Goal: Navigation & Orientation: Find specific page/section

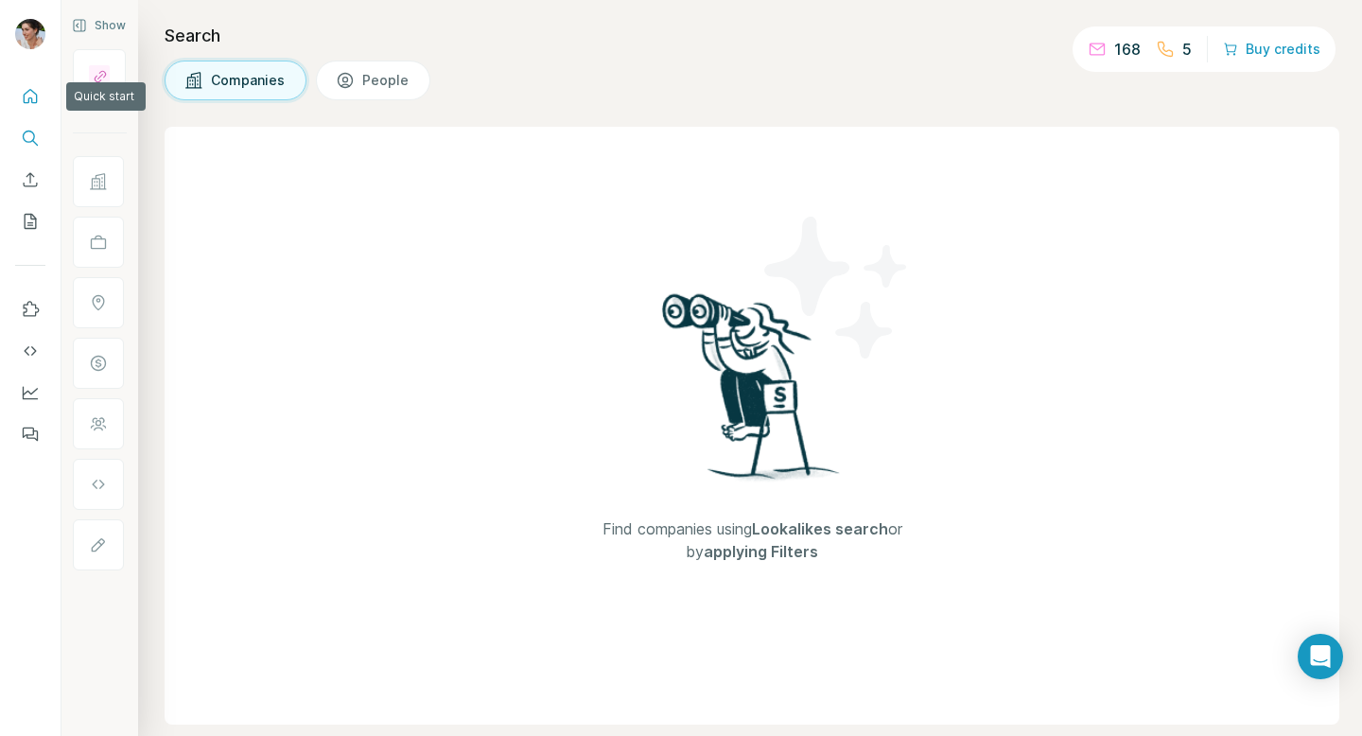
click at [37, 102] on icon "Quick start" at bounding box center [30, 96] width 19 height 19
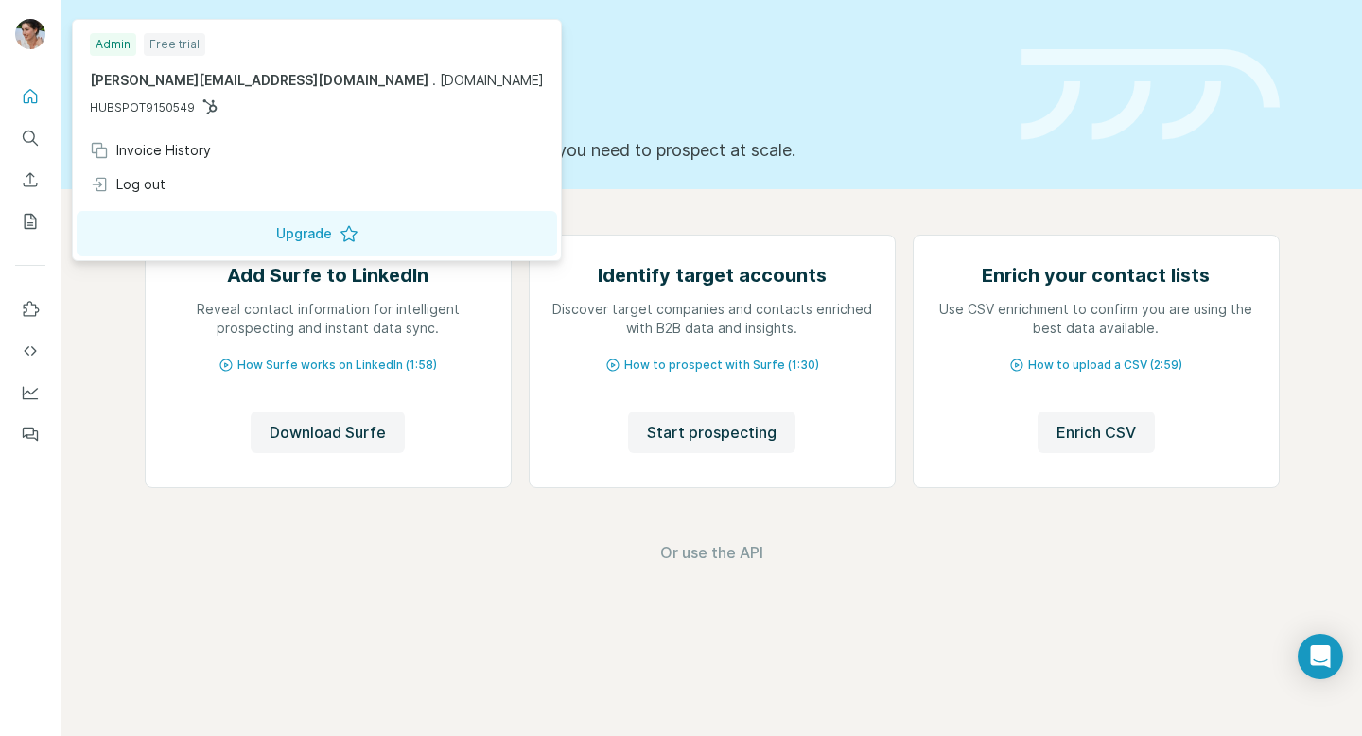
click at [31, 38] on img at bounding box center [30, 34] width 30 height 30
click at [31, 214] on icon "My lists" at bounding box center [31, 221] width 12 height 15
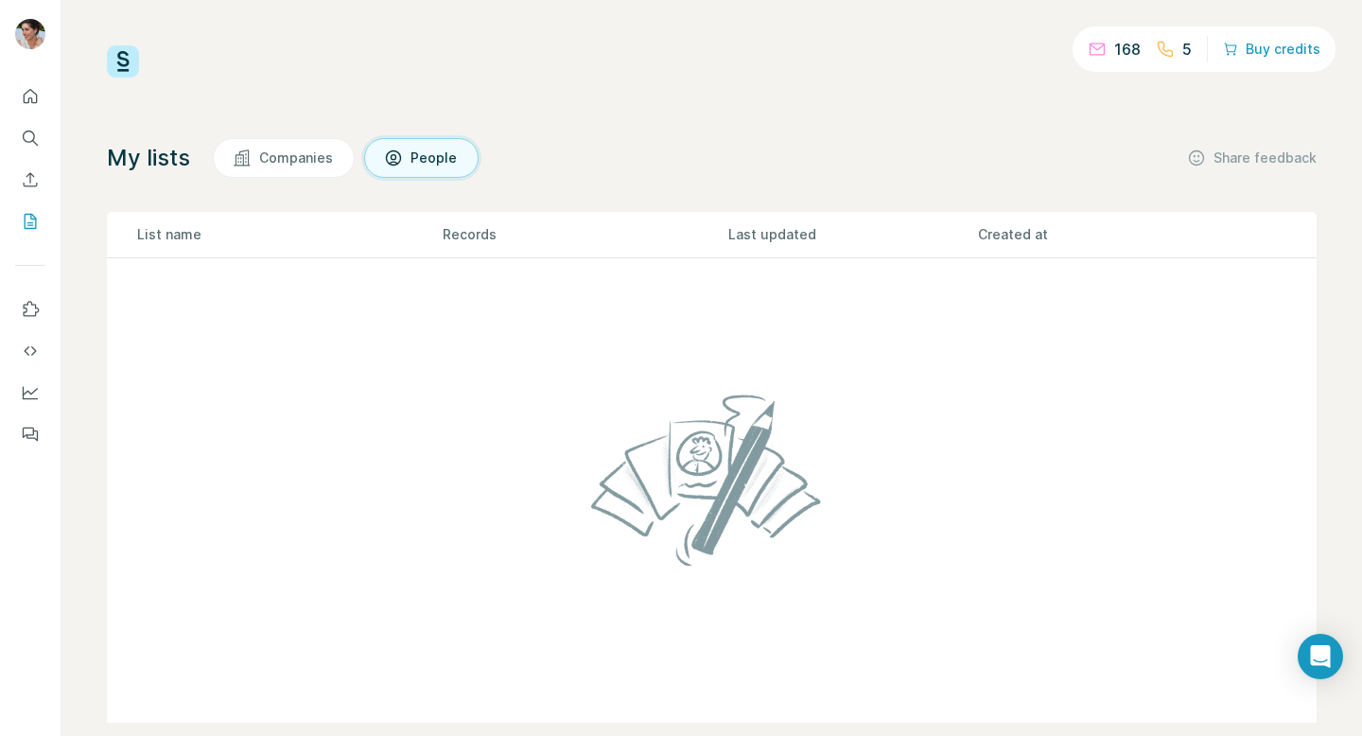
click at [298, 164] on span "Companies" at bounding box center [297, 157] width 76 height 19
click at [1130, 48] on p "168" at bounding box center [1127, 49] width 26 height 23
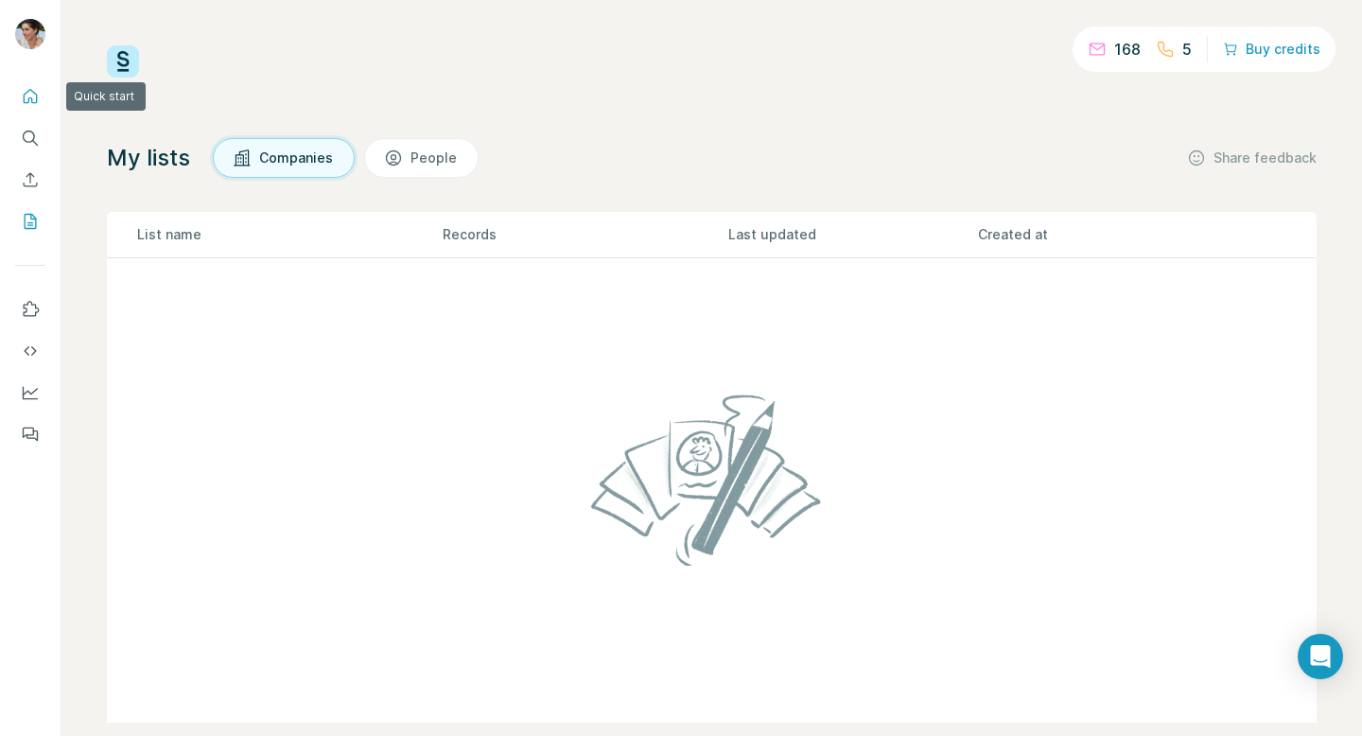
click at [18, 101] on button "Quick start" at bounding box center [30, 96] width 30 height 34
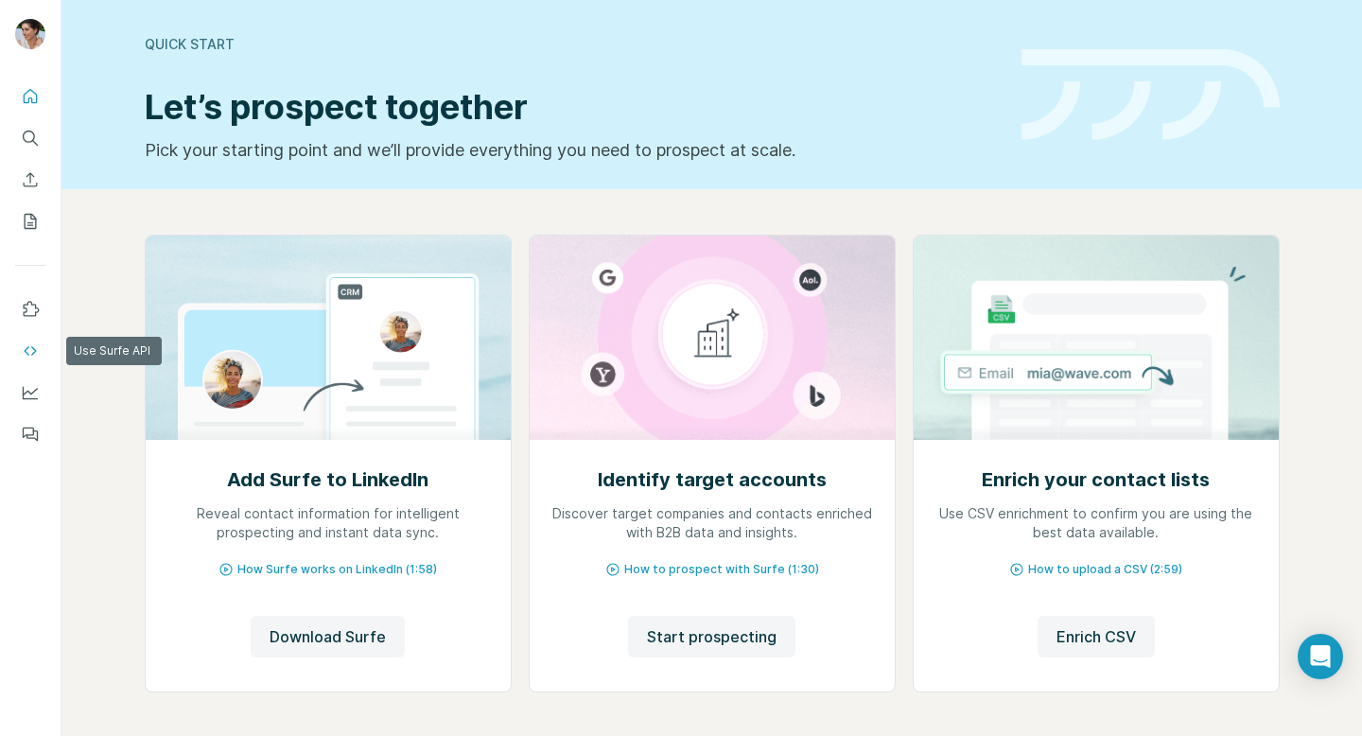
click at [36, 361] on button "Use Surfe API" at bounding box center [30, 351] width 30 height 34
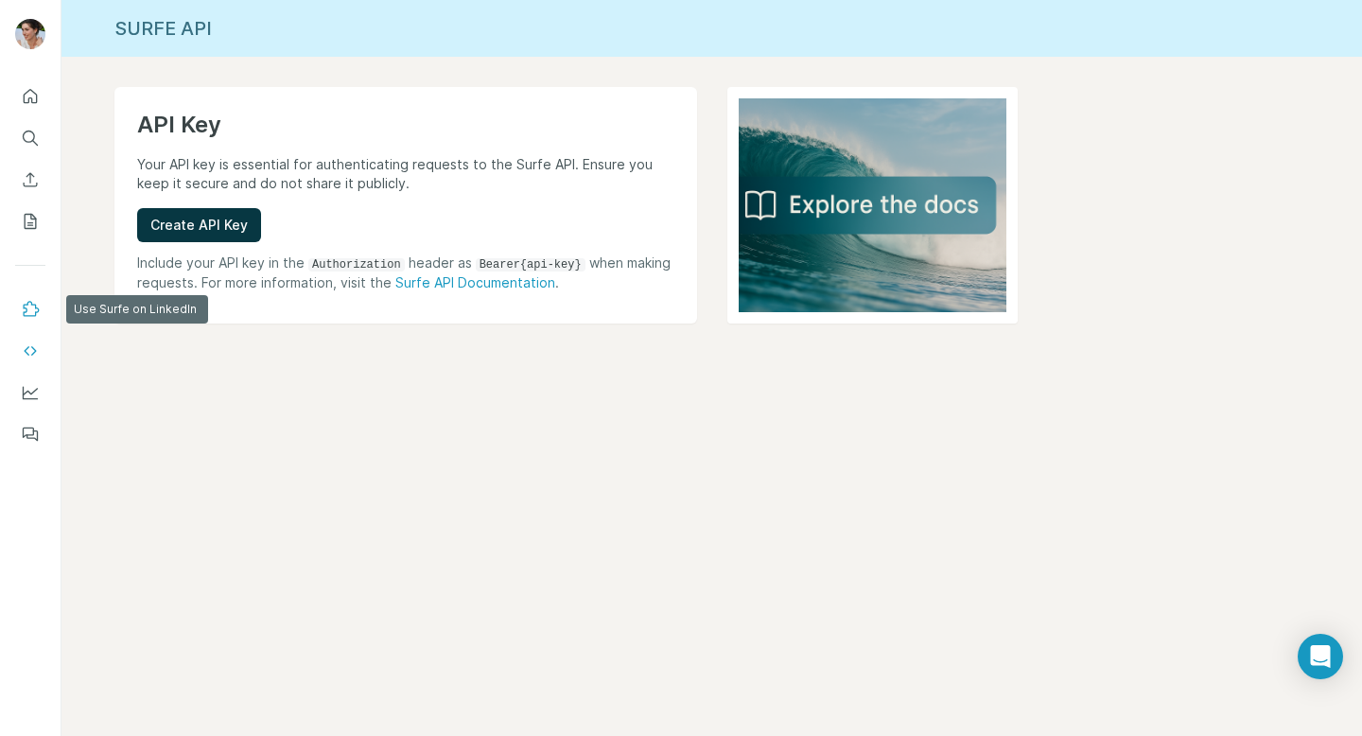
click at [24, 307] on icon "Use Surfe on LinkedIn" at bounding box center [32, 308] width 16 height 15
click at [36, 177] on icon "Enrich CSV" at bounding box center [30, 179] width 19 height 19
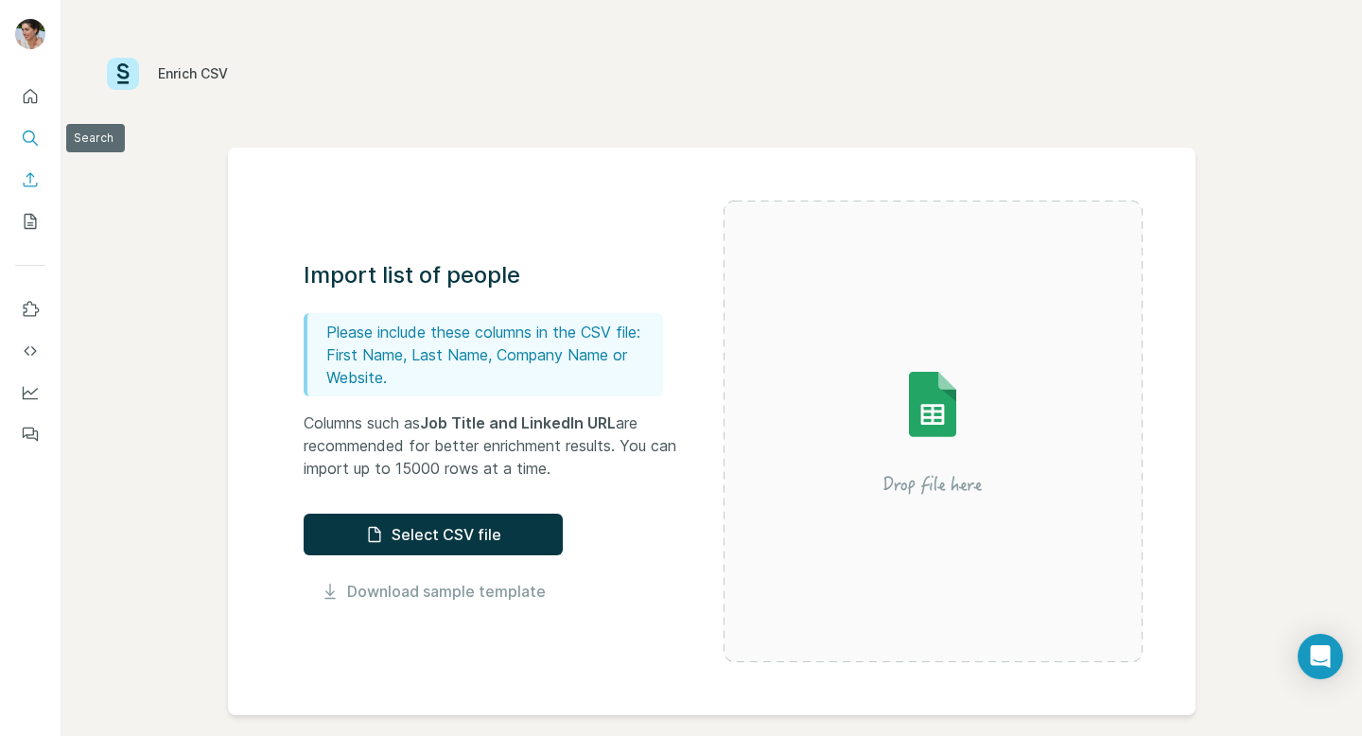
click at [32, 144] on icon "Search" at bounding box center [30, 138] width 19 height 19
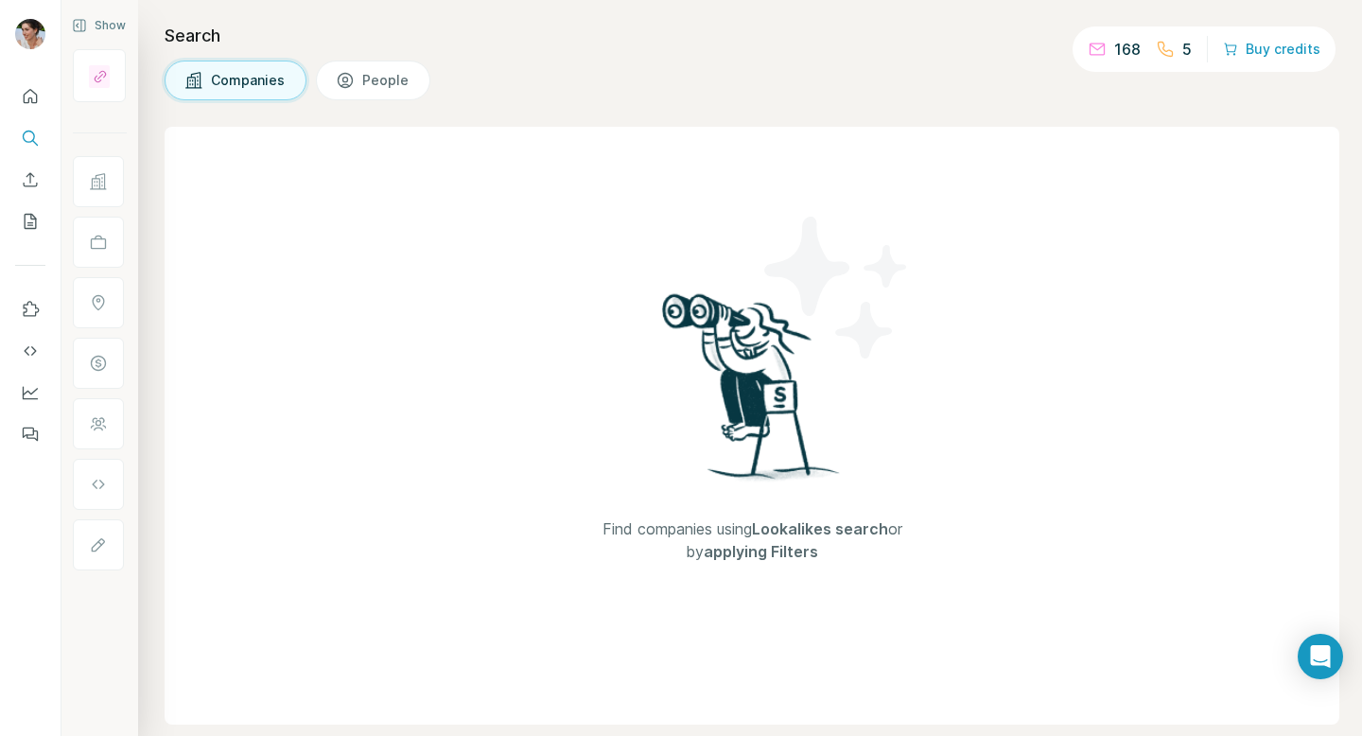
click at [38, 114] on nav at bounding box center [30, 158] width 30 height 159
click at [37, 99] on icon "Quick start" at bounding box center [31, 96] width 14 height 14
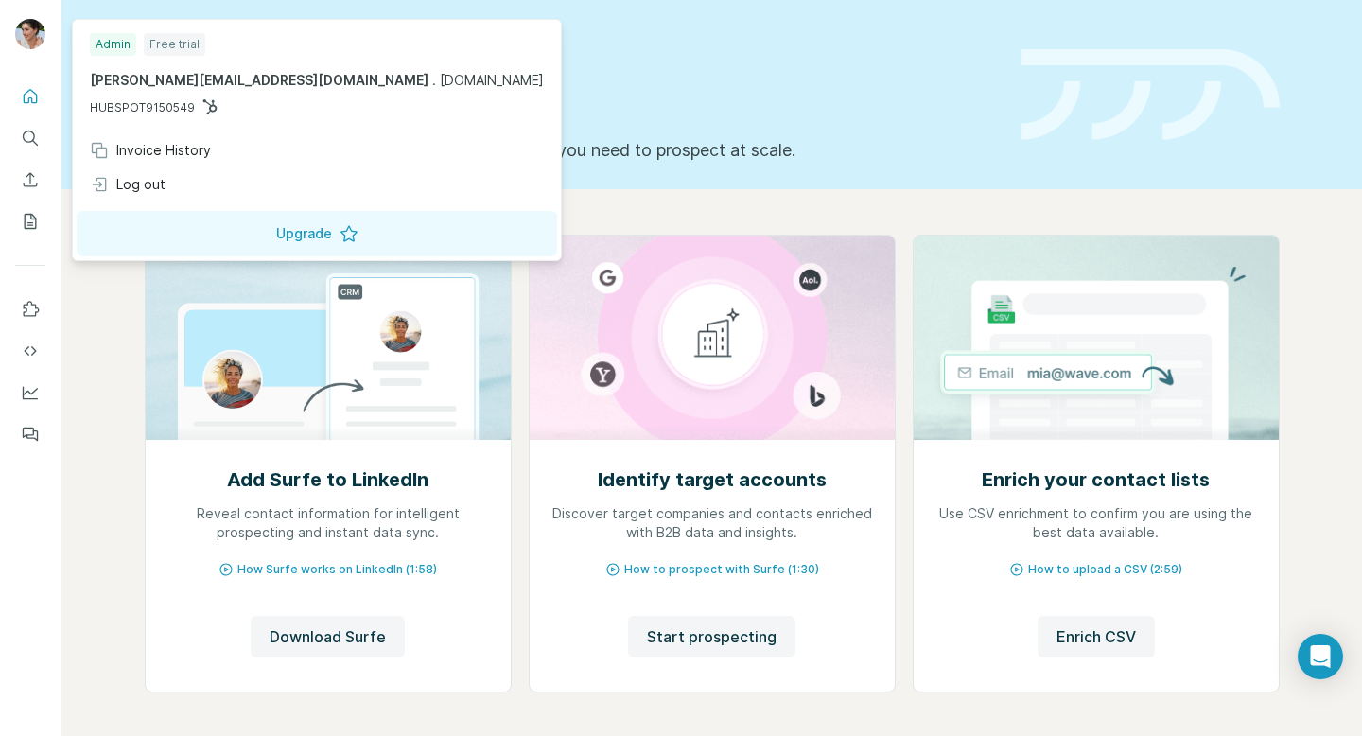
click at [26, 26] on img at bounding box center [30, 34] width 30 height 30
click at [475, 77] on div "Quick start Let’s prospect together Pick your starting point and we’ll provide …" at bounding box center [572, 95] width 854 height 138
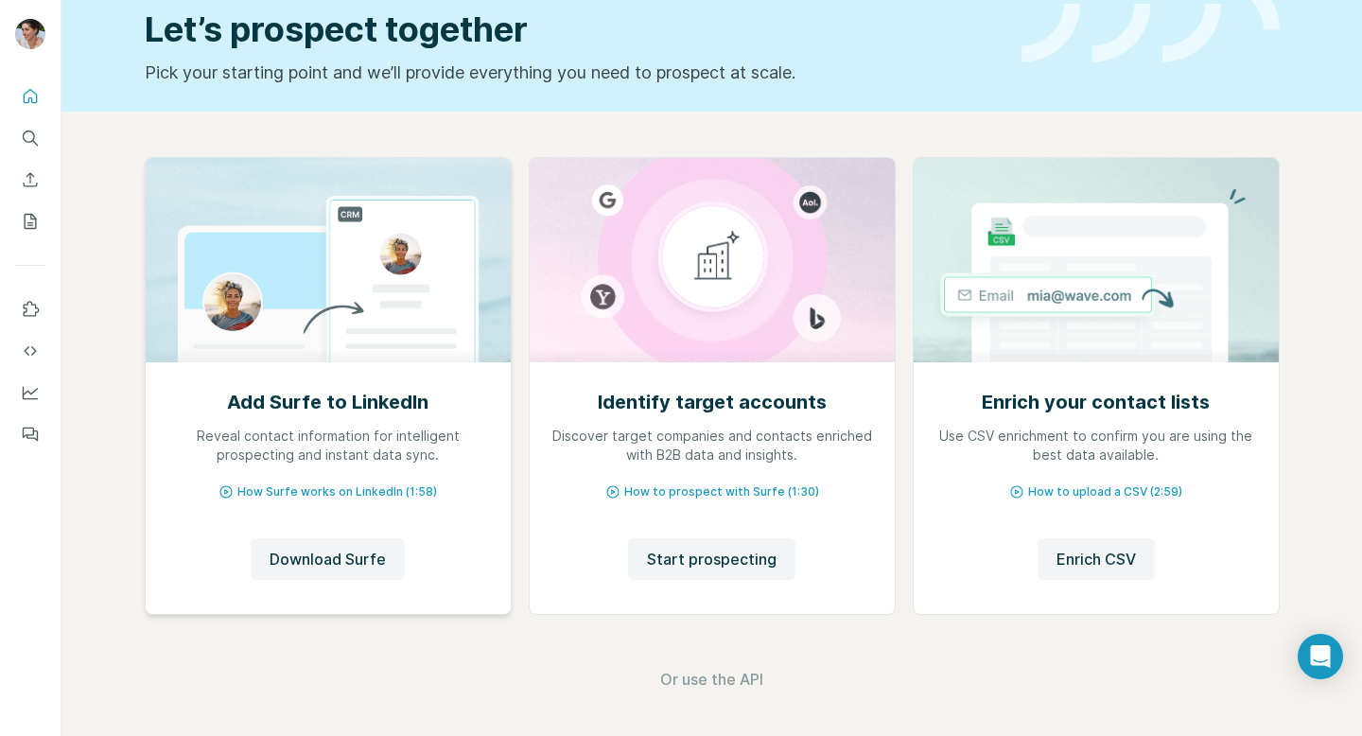
scroll to position [77, 0]
click at [682, 564] on span "Start prospecting" at bounding box center [712, 559] width 130 height 23
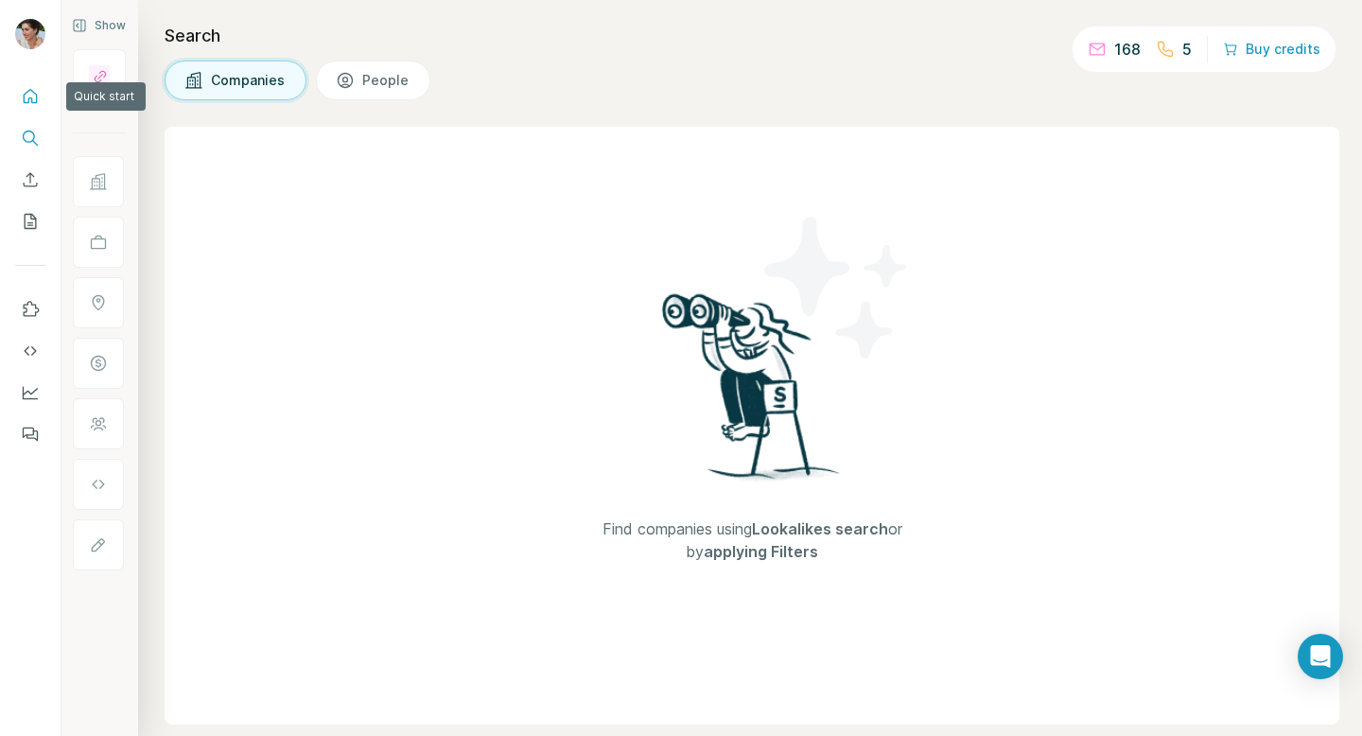
click at [31, 101] on icon "Quick start" at bounding box center [30, 96] width 19 height 19
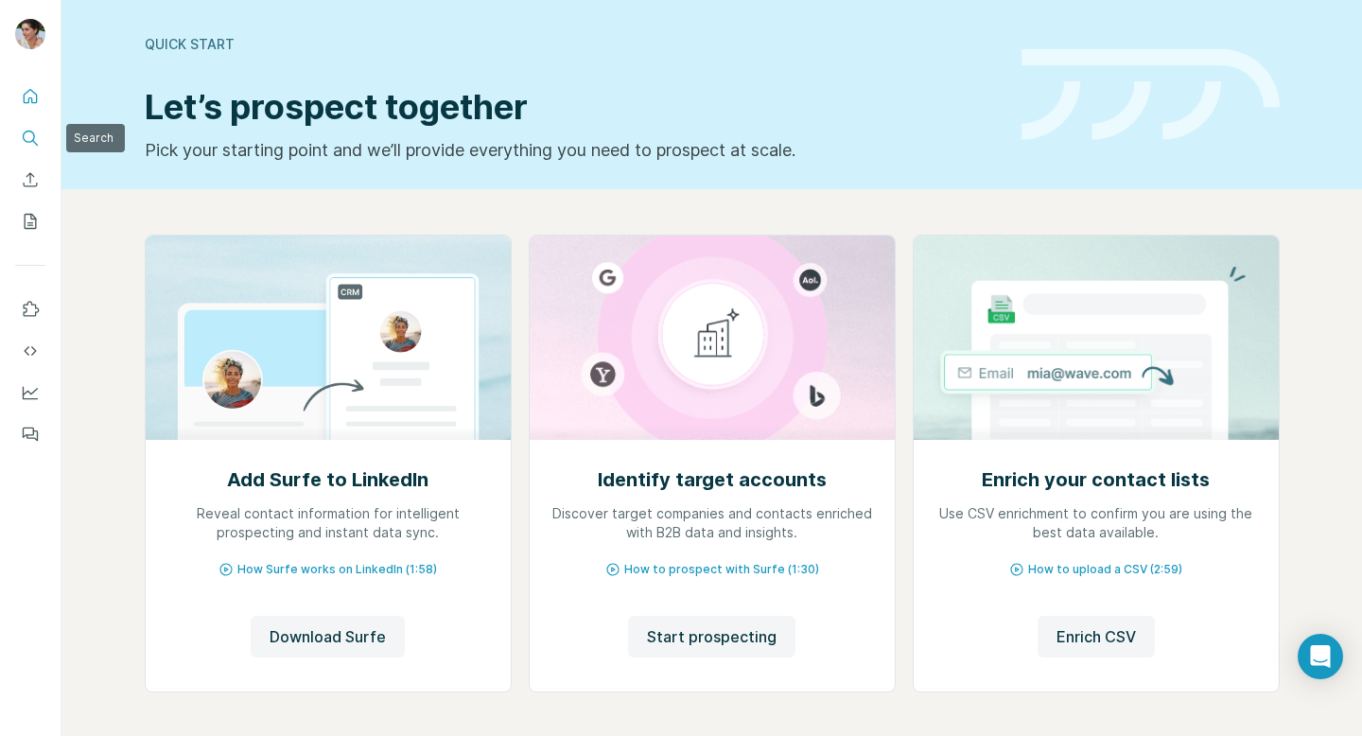
click at [41, 139] on button "Search" at bounding box center [30, 138] width 30 height 34
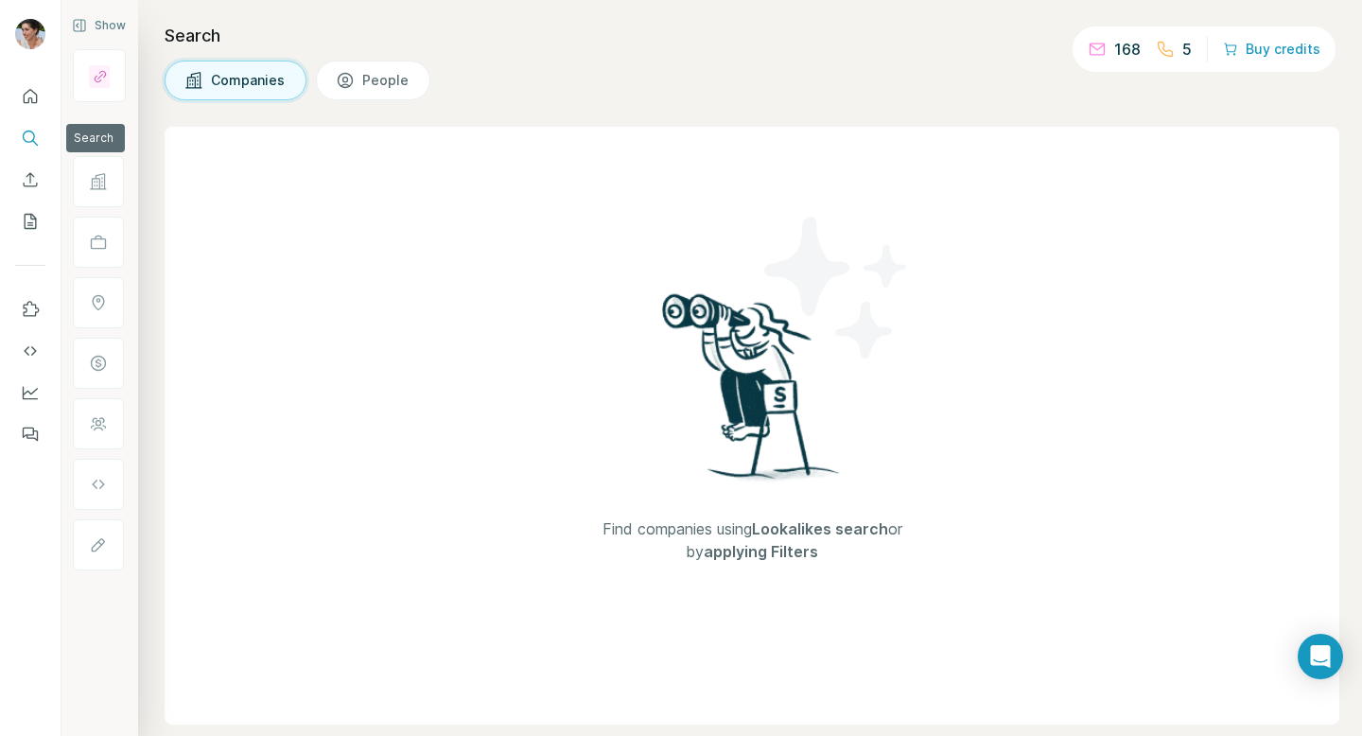
click at [46, 183] on div at bounding box center [30, 259] width 61 height 383
click at [38, 183] on icon "Enrich CSV" at bounding box center [30, 179] width 19 height 19
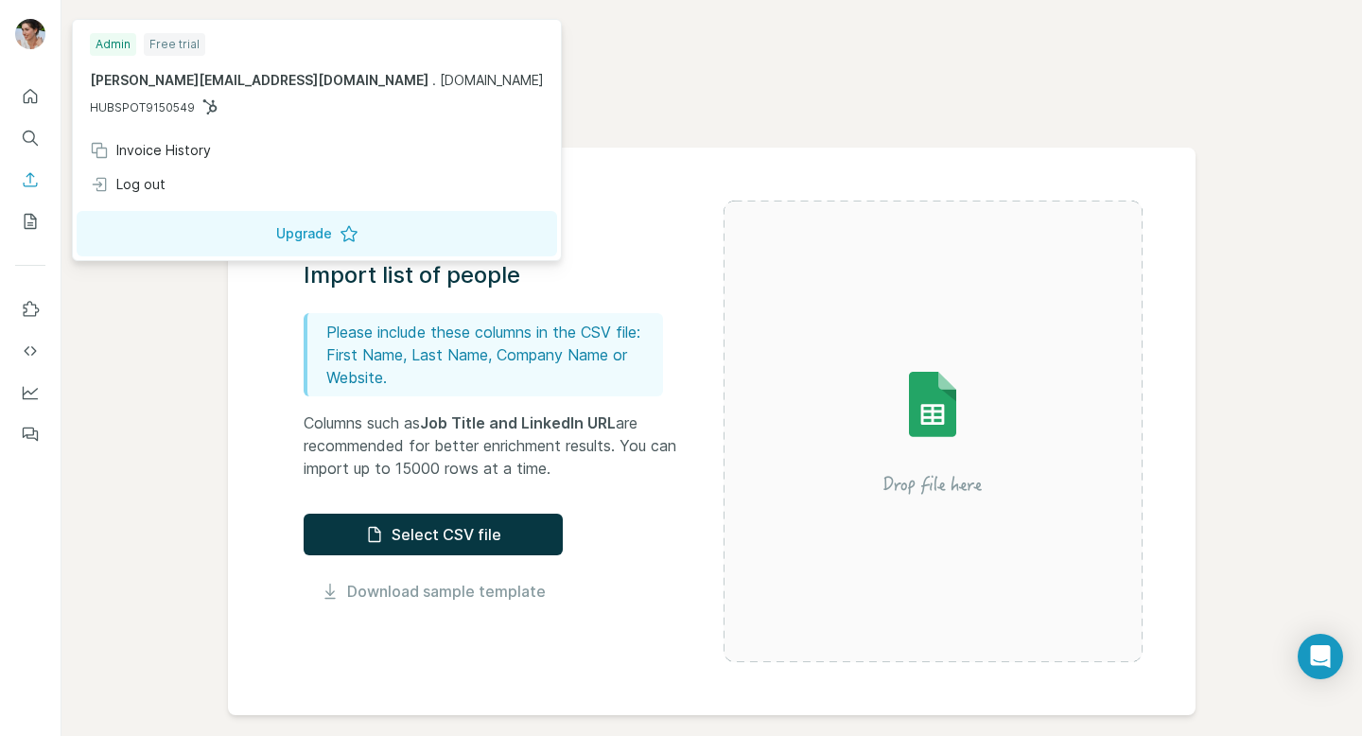
click at [30, 37] on img at bounding box center [30, 34] width 30 height 30
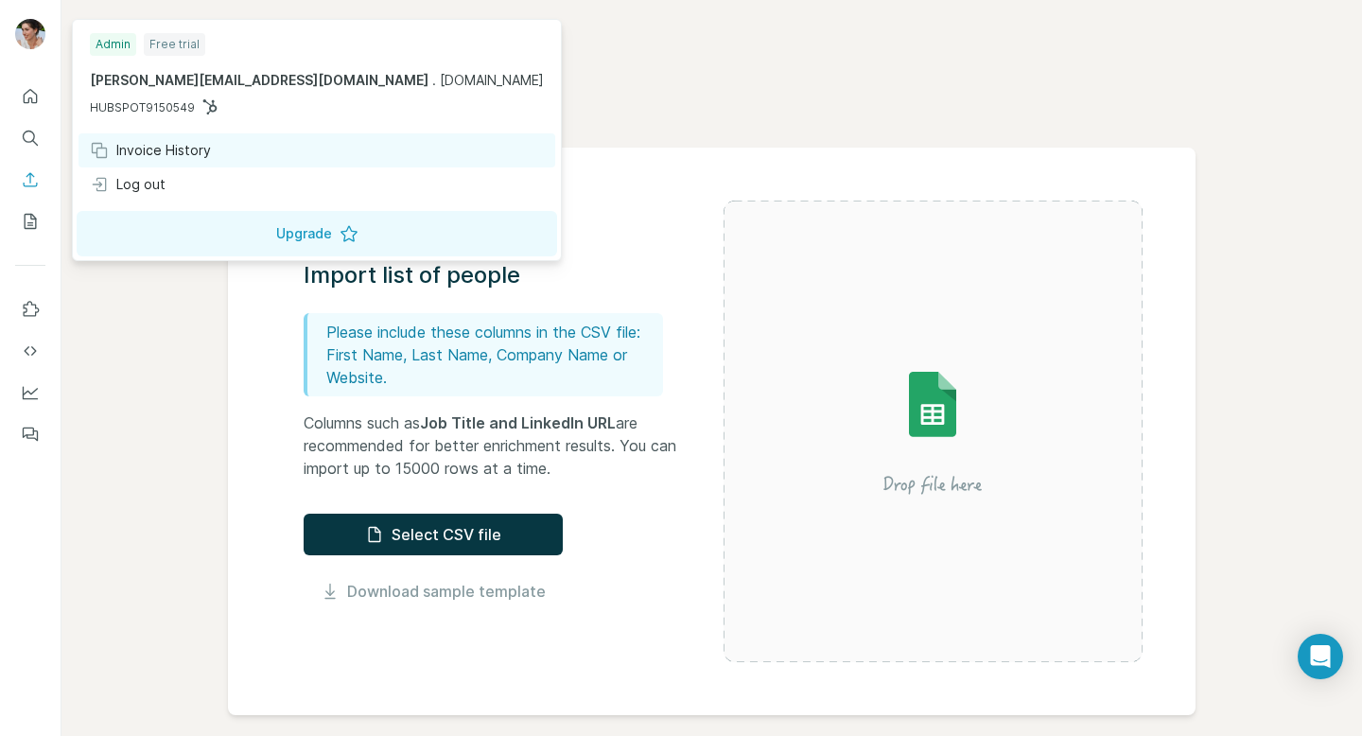
click at [179, 149] on div "Invoice History" at bounding box center [150, 150] width 121 height 19
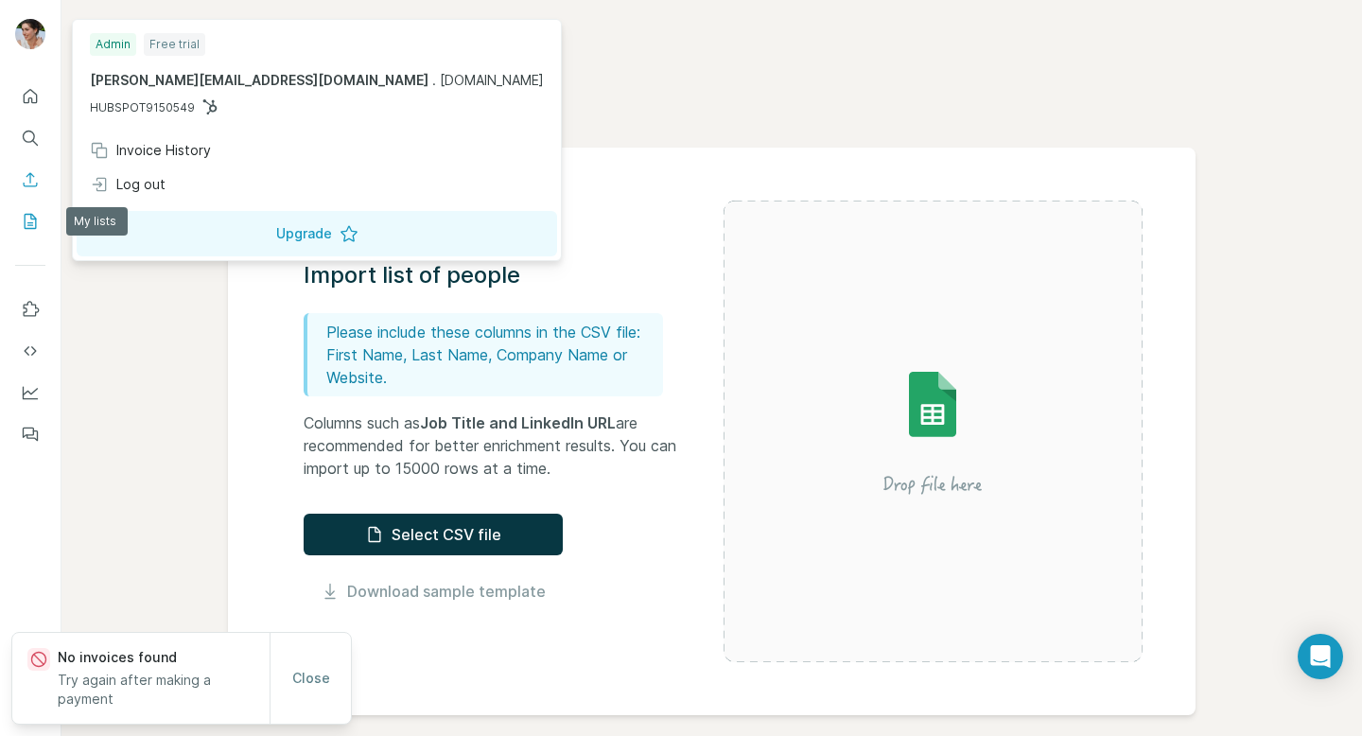
click at [29, 219] on icon "My lists" at bounding box center [30, 221] width 19 height 19
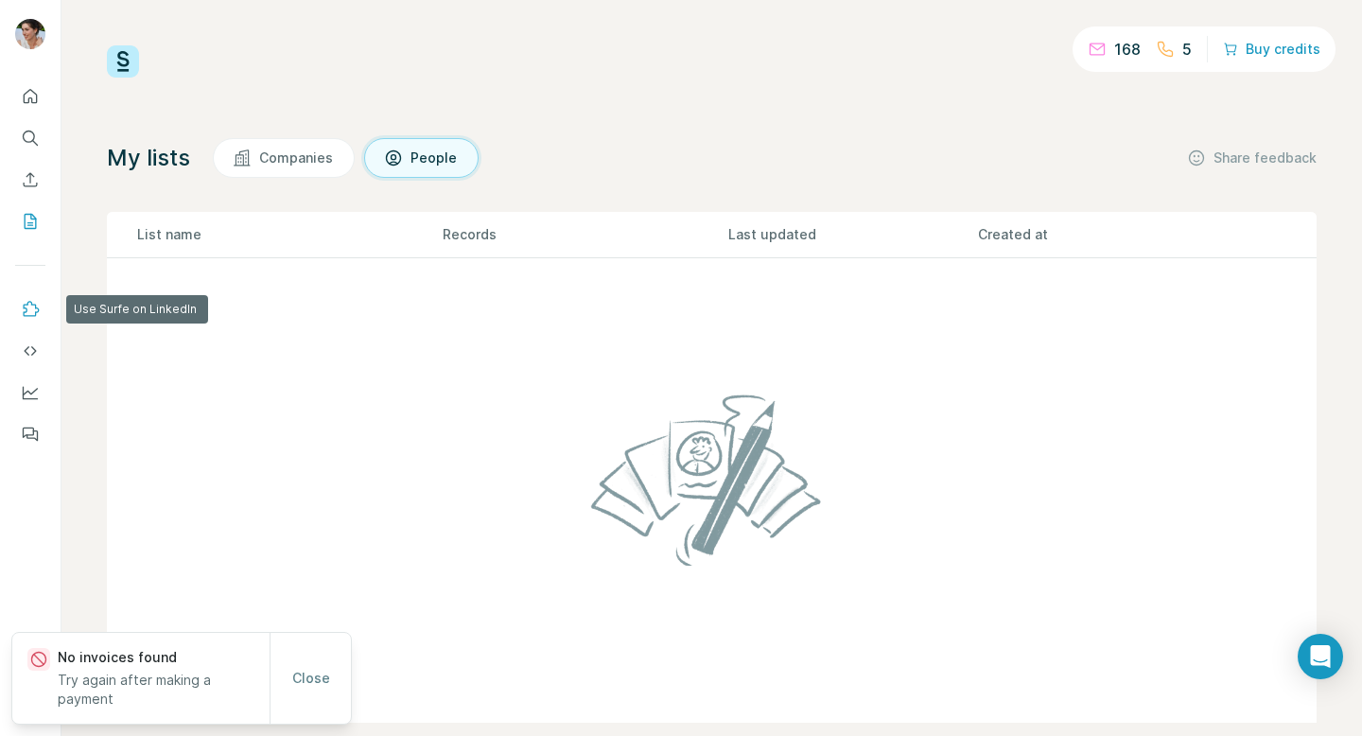
click at [37, 307] on icon "Use Surfe on LinkedIn" at bounding box center [32, 308] width 16 height 15
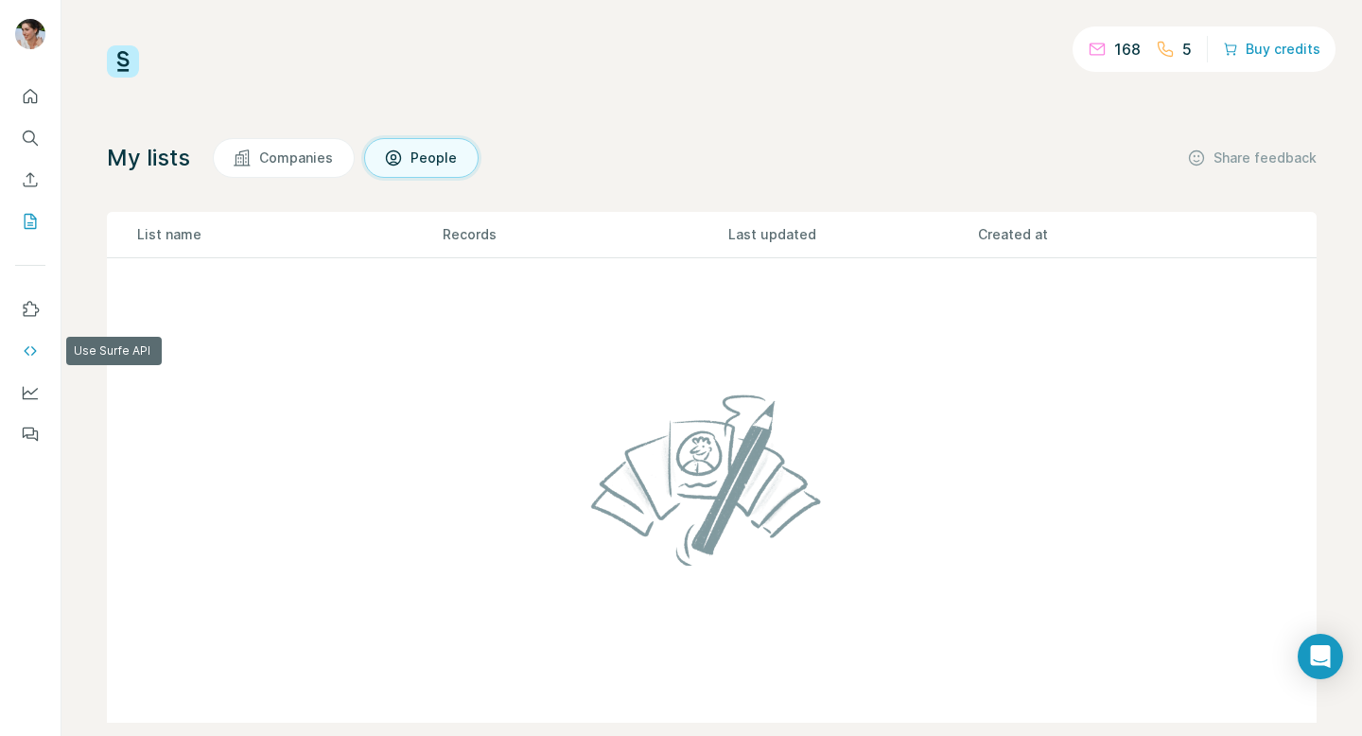
click at [29, 355] on icon "Use Surfe API" at bounding box center [30, 350] width 19 height 19
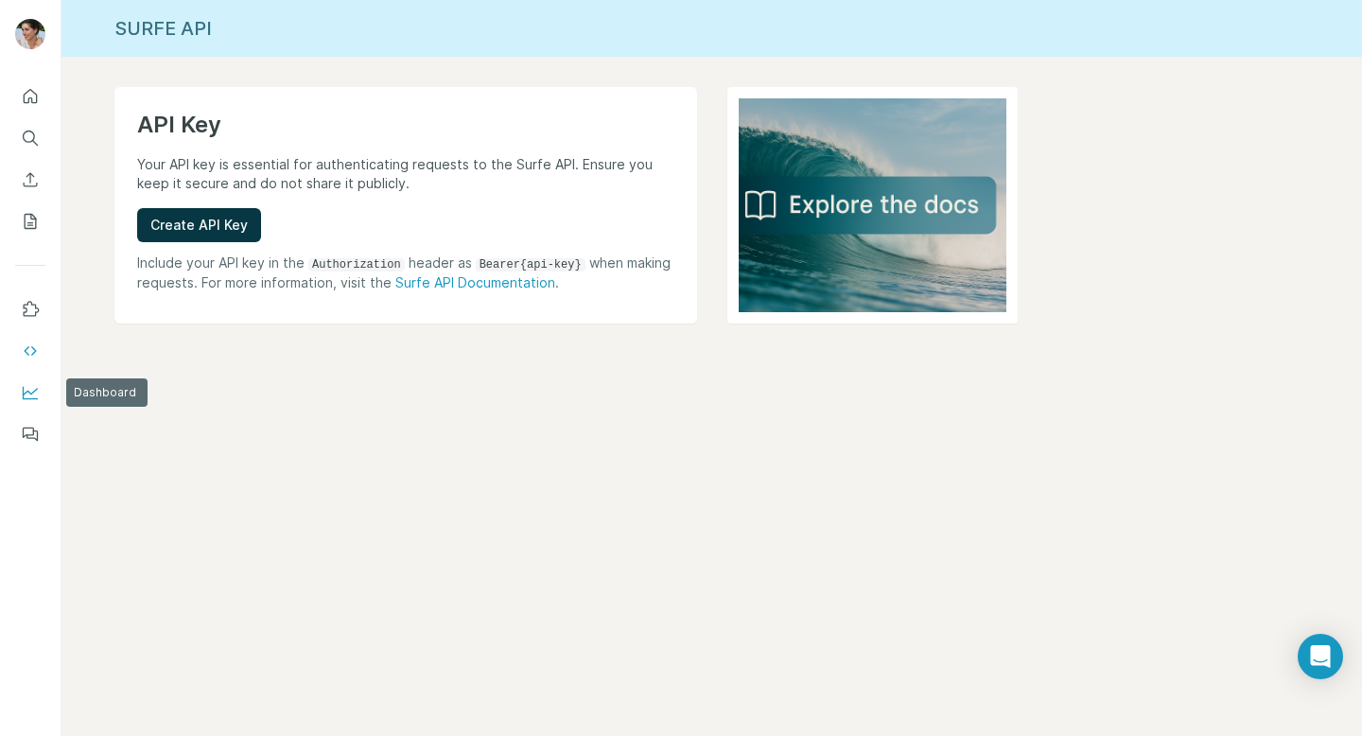
click at [34, 387] on icon "Dashboard" at bounding box center [30, 392] width 19 height 19
